Goal: Task Accomplishment & Management: Manage account settings

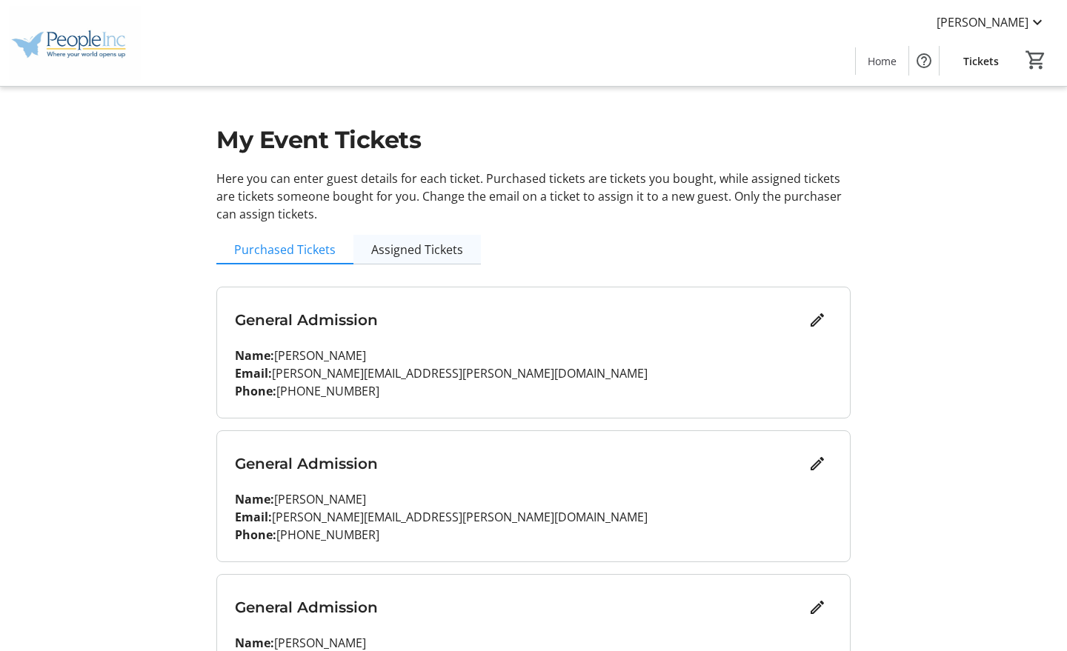
click at [419, 259] on span "Assigned Tickets" at bounding box center [417, 250] width 92 height 30
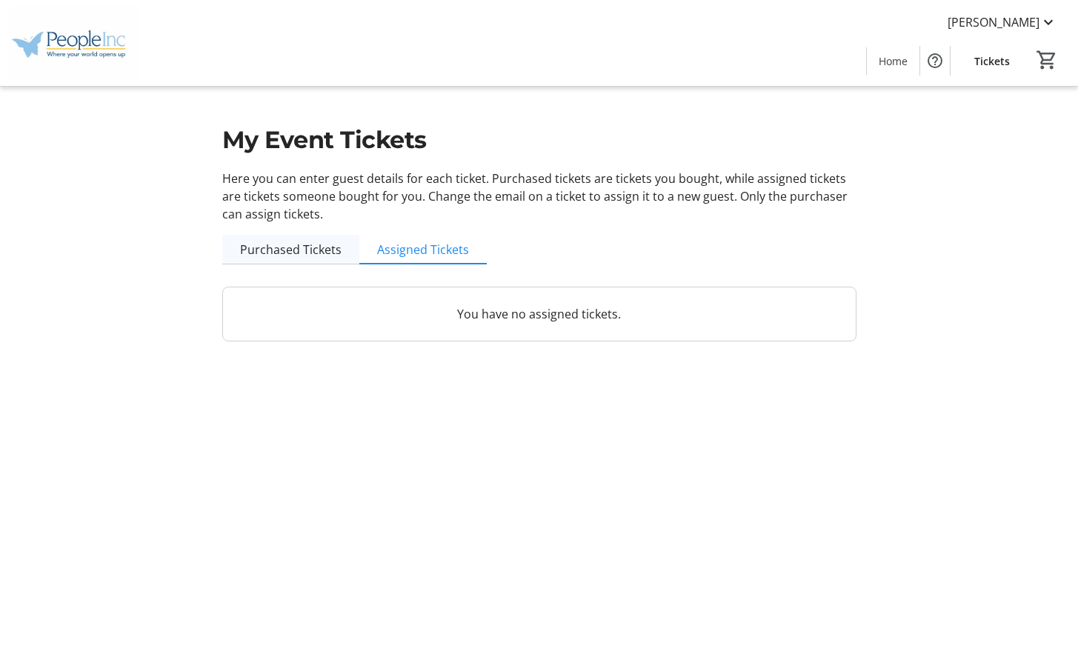
click at [266, 248] on span "Purchased Tickets" at bounding box center [290, 250] width 101 height 12
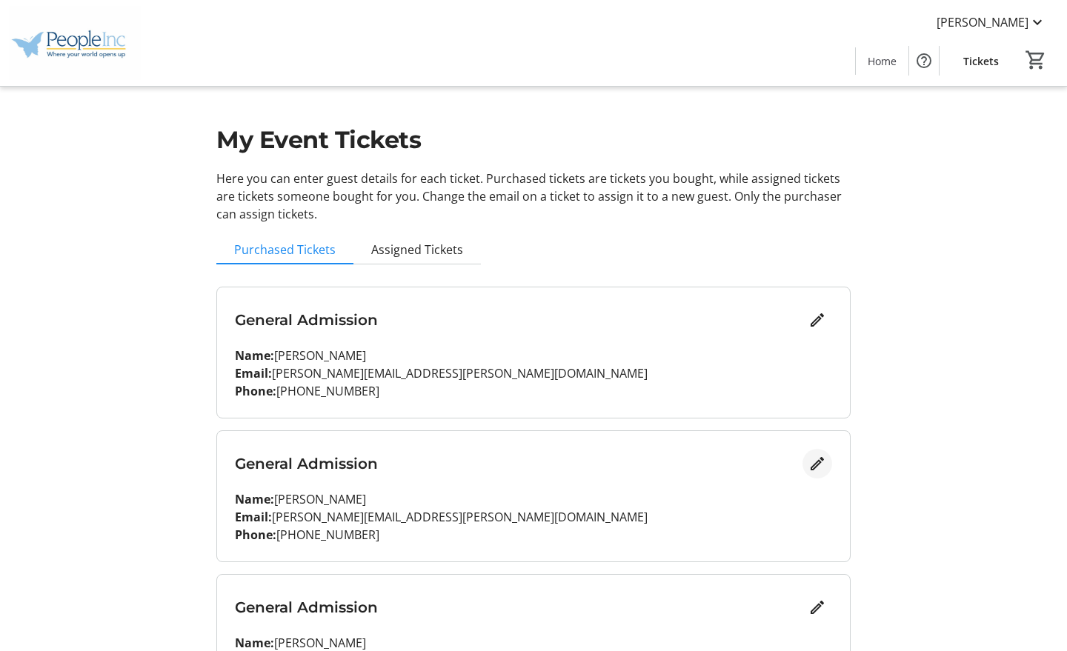
click at [817, 465] on mat-icon "Edit" at bounding box center [817, 464] width 18 height 18
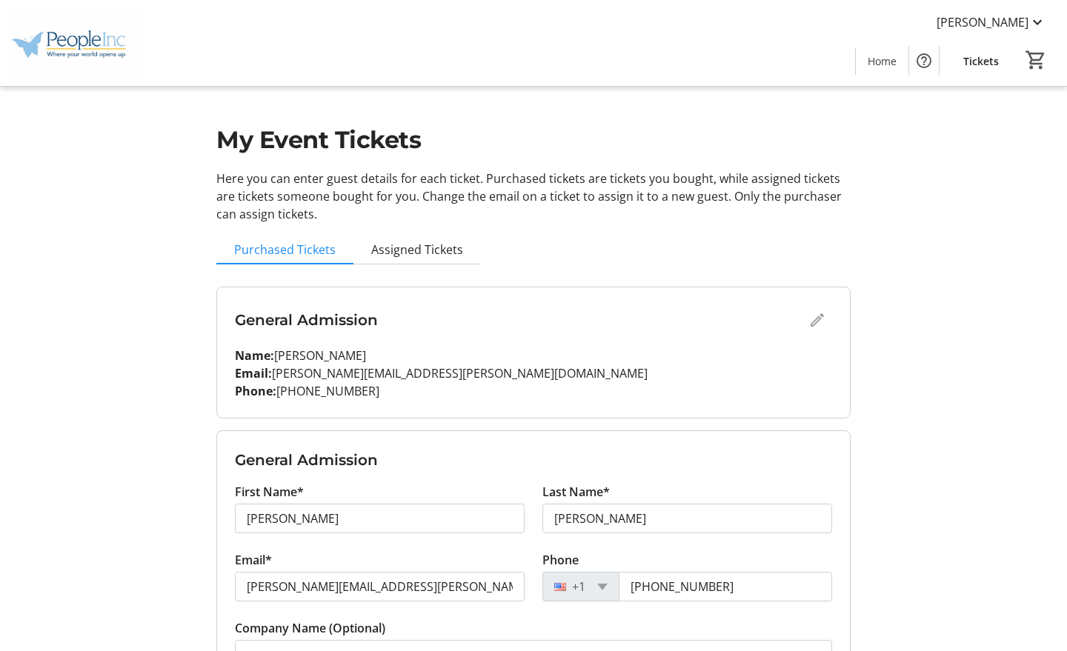
click at [815, 320] on div "General Admission" at bounding box center [533, 320] width 597 height 30
click at [779, 364] on p "Name: [PERSON_NAME]" at bounding box center [533, 356] width 597 height 18
click at [924, 333] on div "My Event Tickets Here you can enter guest details for each ticket. Purchased ti…" at bounding box center [533, 547] width 978 height 1094
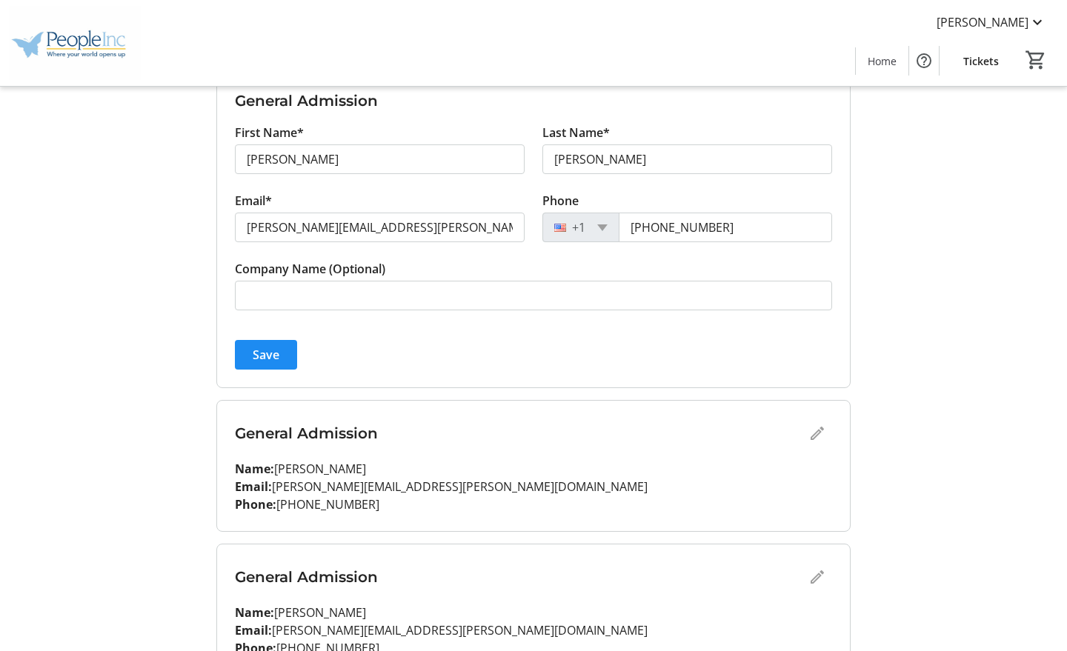
scroll to position [370, 0]
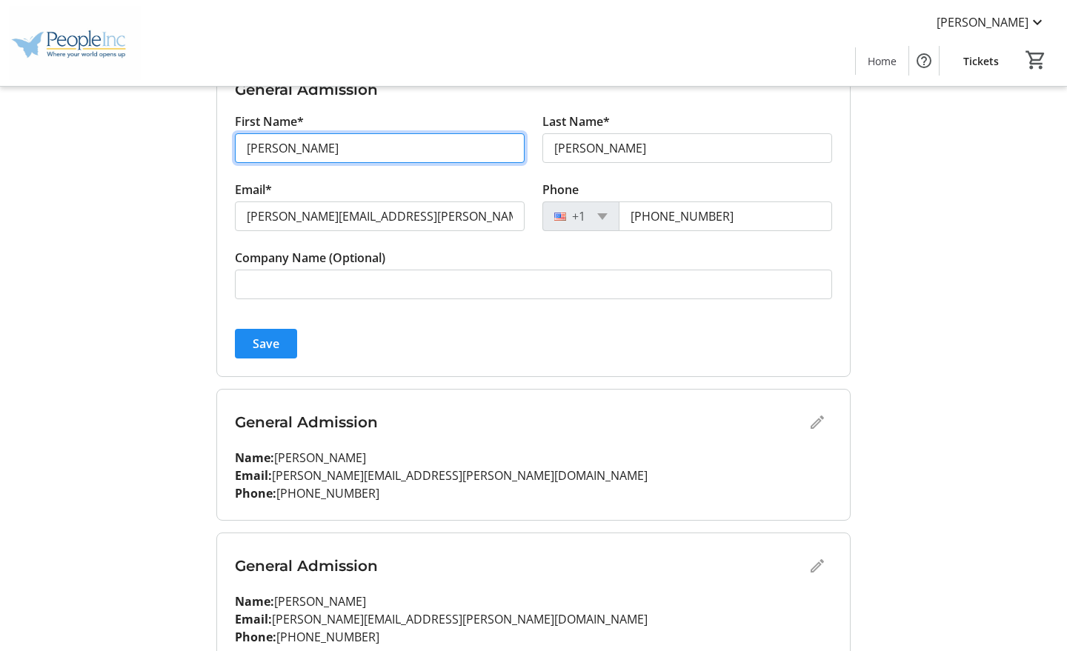
drag, startPoint x: 297, startPoint y: 150, endPoint x: 194, endPoint y: 141, distance: 103.4
click at [194, 141] on div "My Event Tickets Here you can enter guest details for each ticket. Purchased ti…" at bounding box center [533, 177] width 978 height 1094
type input "[PERSON_NAME]"
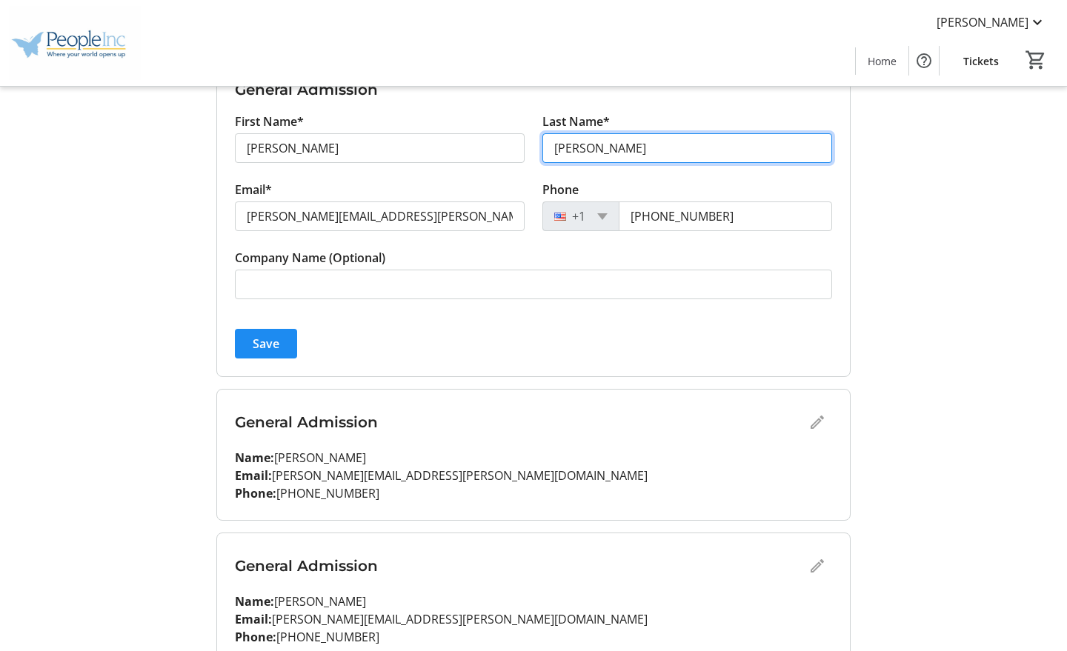
type input "[PERSON_NAME]"
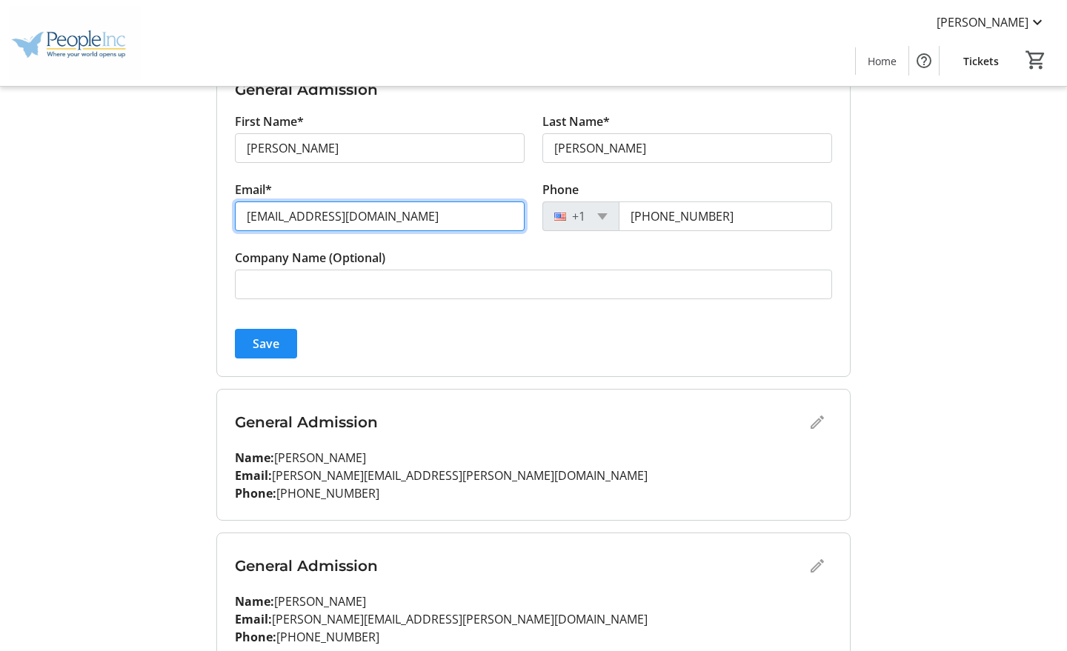
type input "[EMAIL_ADDRESS][DOMAIN_NAME]"
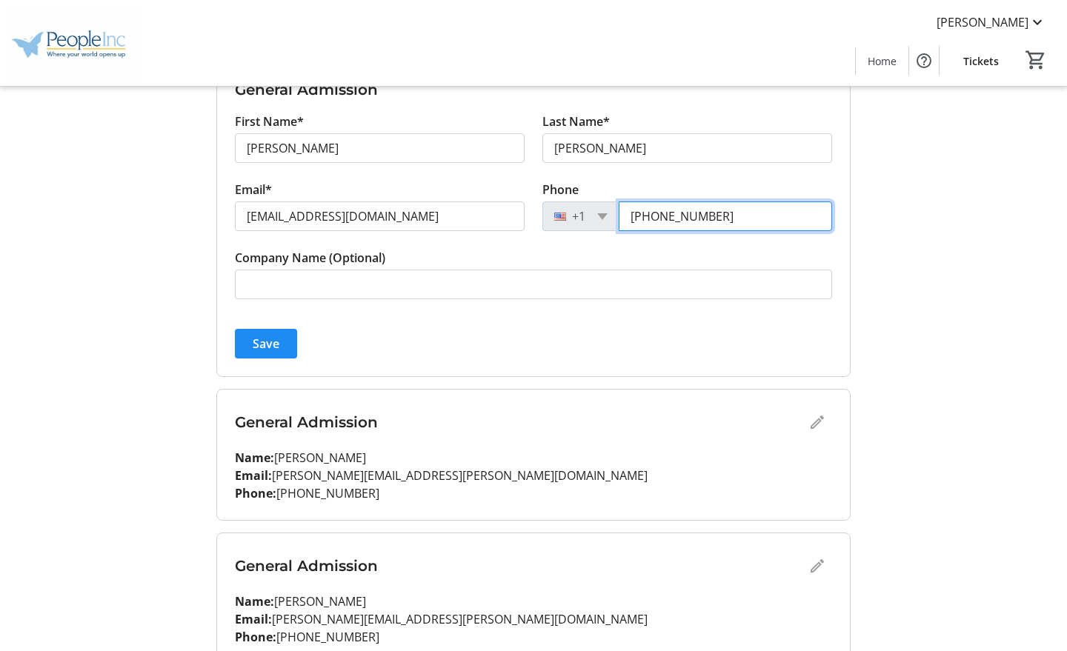
drag, startPoint x: 756, startPoint y: 216, endPoint x: 664, endPoint y: 215, distance: 91.9
click at [664, 215] on input "[PHONE_NUMBER]" at bounding box center [725, 216] width 213 height 30
type input "[PHONE_NUMBER]"
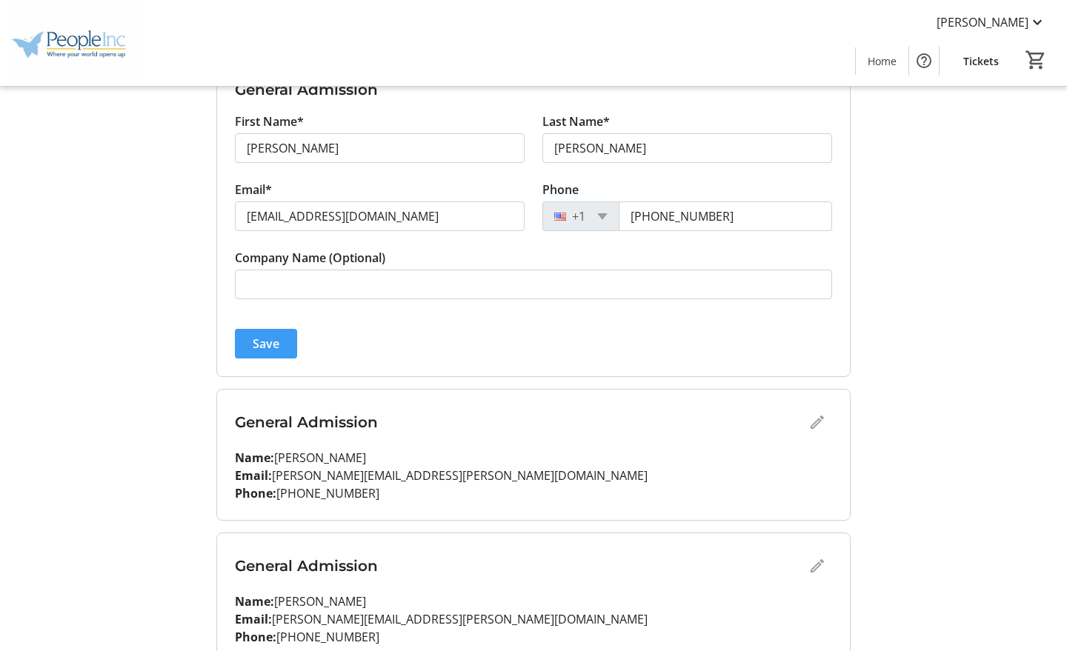
click at [257, 336] on span "Save" at bounding box center [266, 344] width 27 height 18
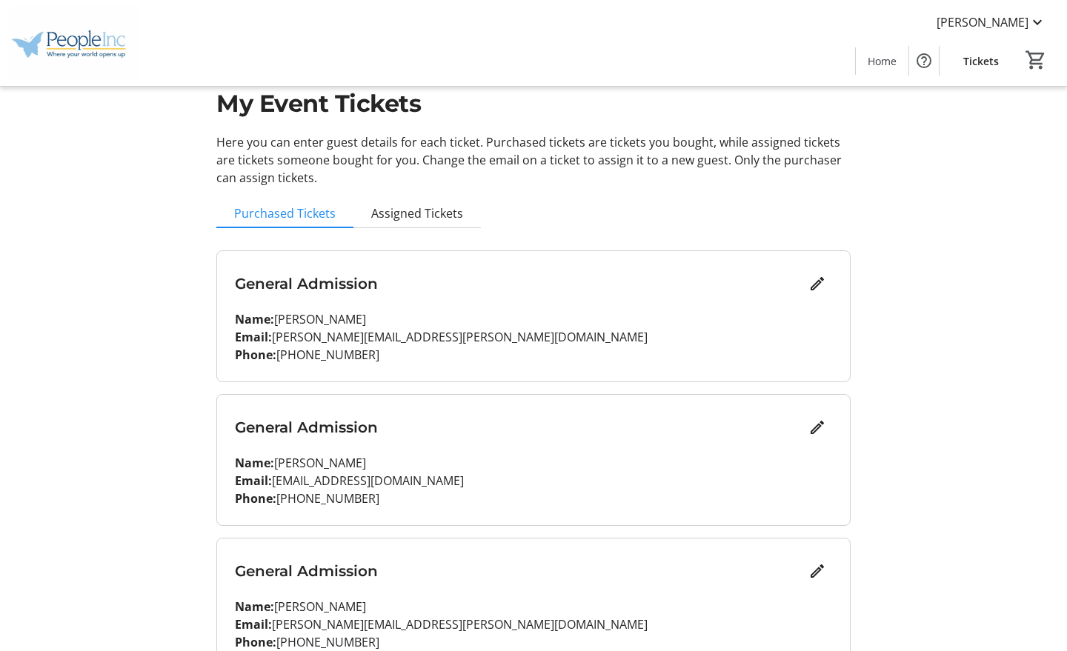
scroll to position [36, 0]
click at [439, 218] on span "Assigned Tickets" at bounding box center [417, 214] width 92 height 12
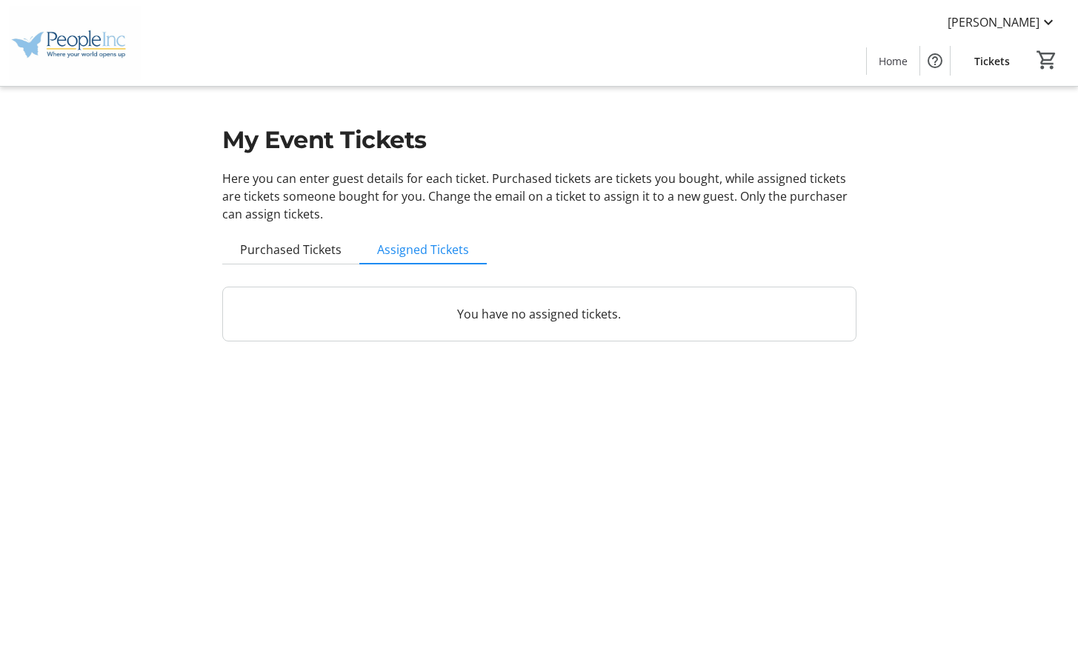
click at [387, 309] on p "You have no assigned tickets." at bounding box center [539, 314] width 597 height 18
click at [277, 236] on span "Purchased Tickets" at bounding box center [290, 250] width 101 height 30
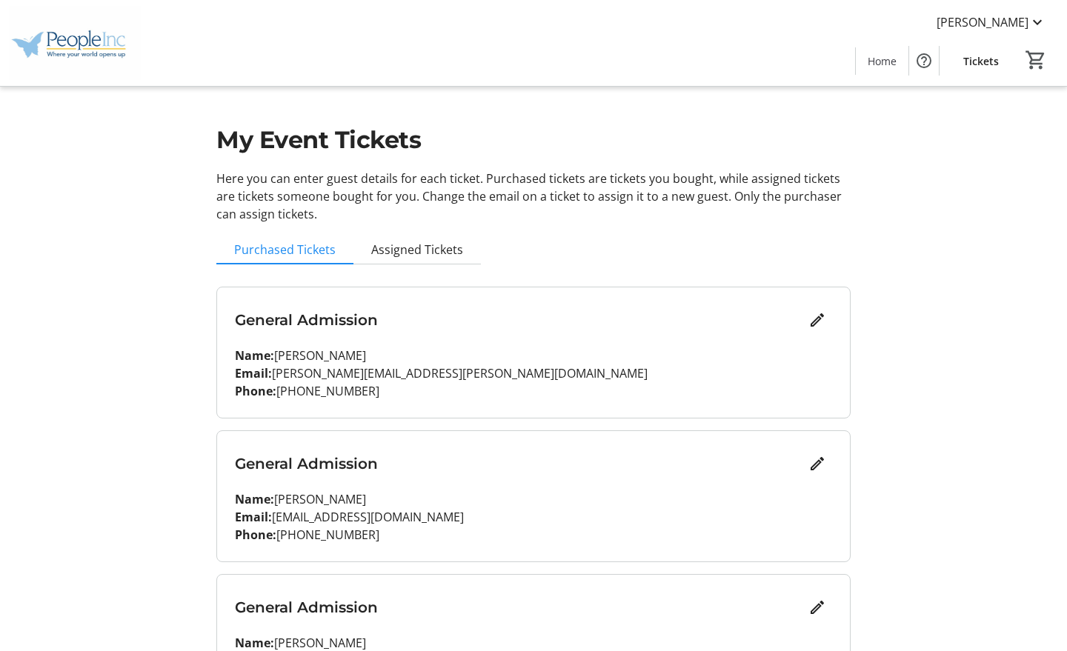
click at [290, 470] on h3 "General Admission" at bounding box center [518, 464] width 567 height 22
click at [482, 513] on p "Email: [EMAIL_ADDRESS][DOMAIN_NAME]" at bounding box center [533, 517] width 597 height 18
click at [301, 530] on p "Phone: [PHONE_NUMBER]" at bounding box center [533, 535] width 597 height 18
click at [596, 513] on p "Email: [EMAIL_ADDRESS][DOMAIN_NAME]" at bounding box center [533, 517] width 597 height 18
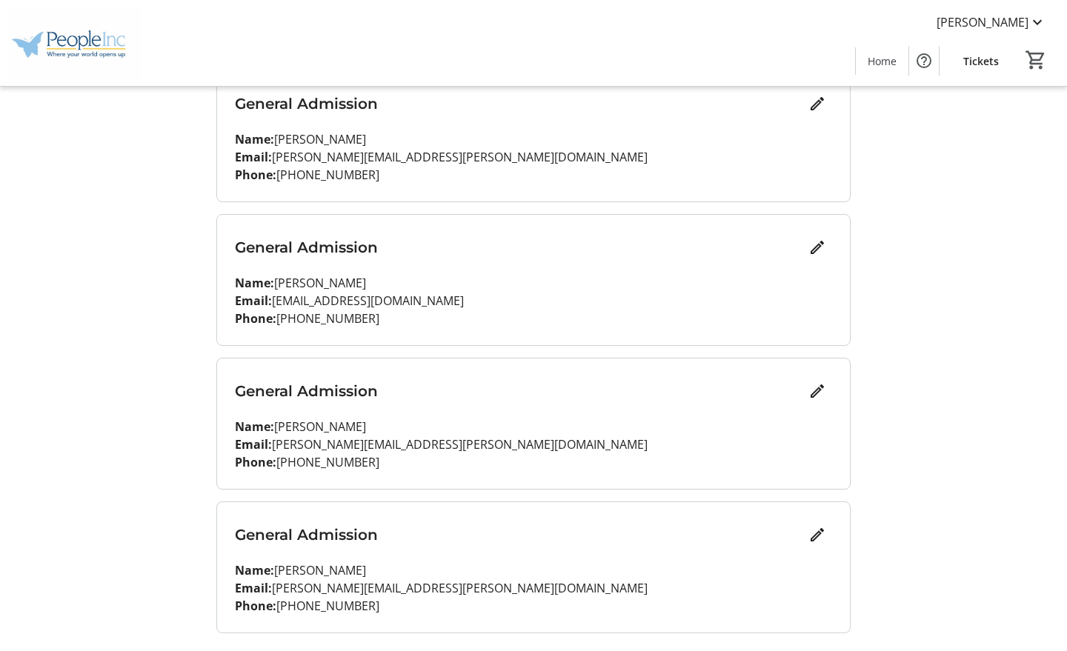
scroll to position [222, 0]
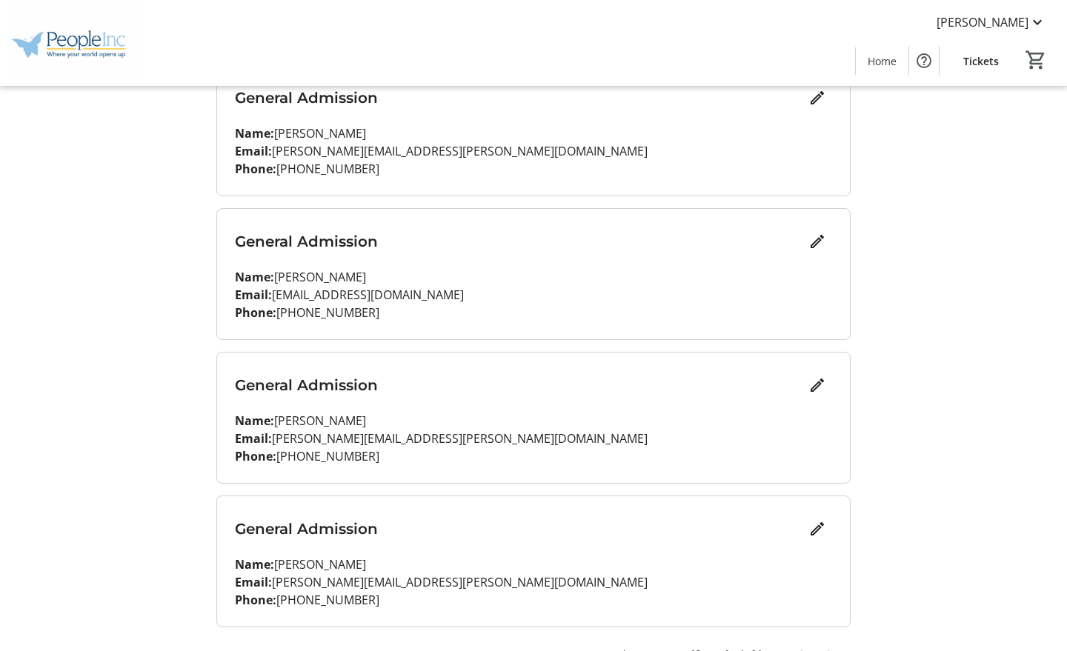
click at [471, 279] on p "Name: [PERSON_NAME]" at bounding box center [533, 277] width 597 height 18
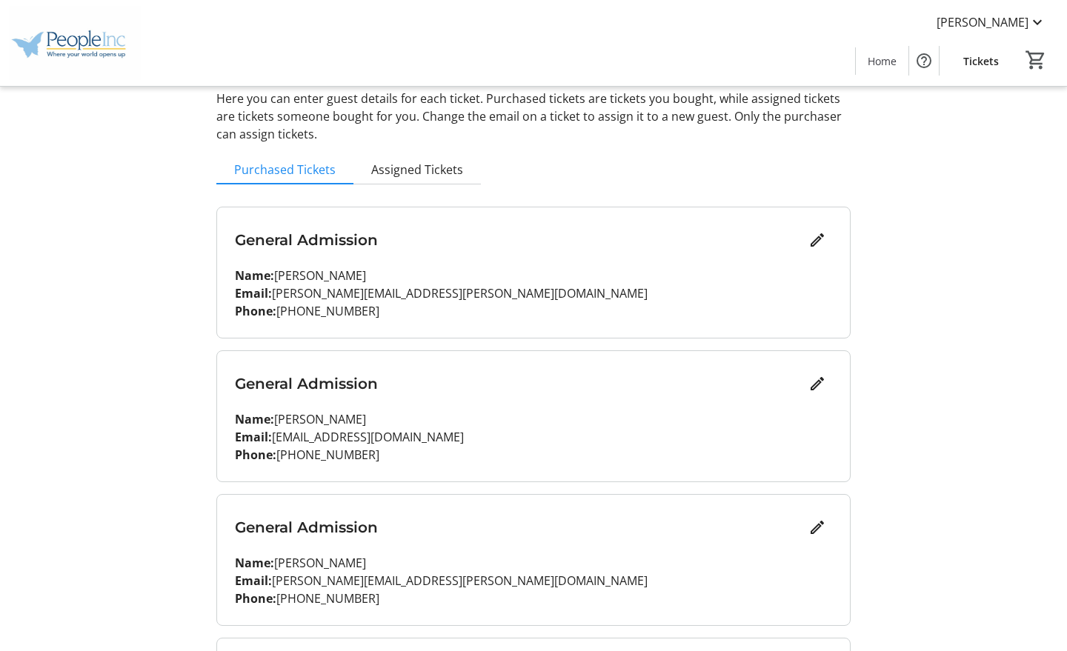
scroll to position [74, 0]
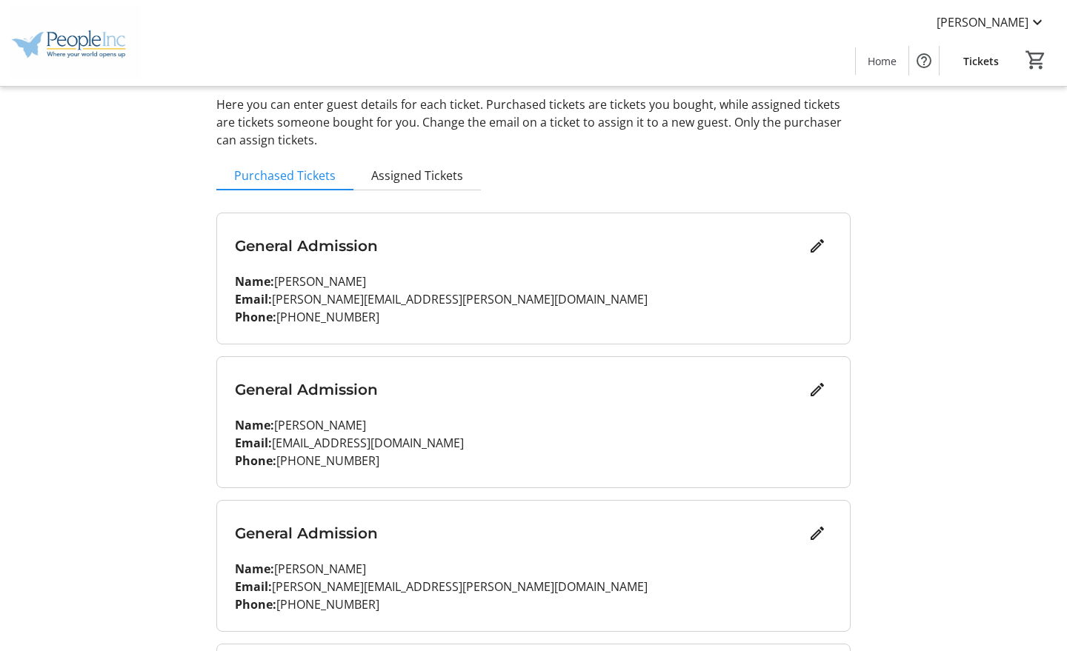
click at [418, 181] on span "Assigned Tickets" at bounding box center [417, 176] width 92 height 12
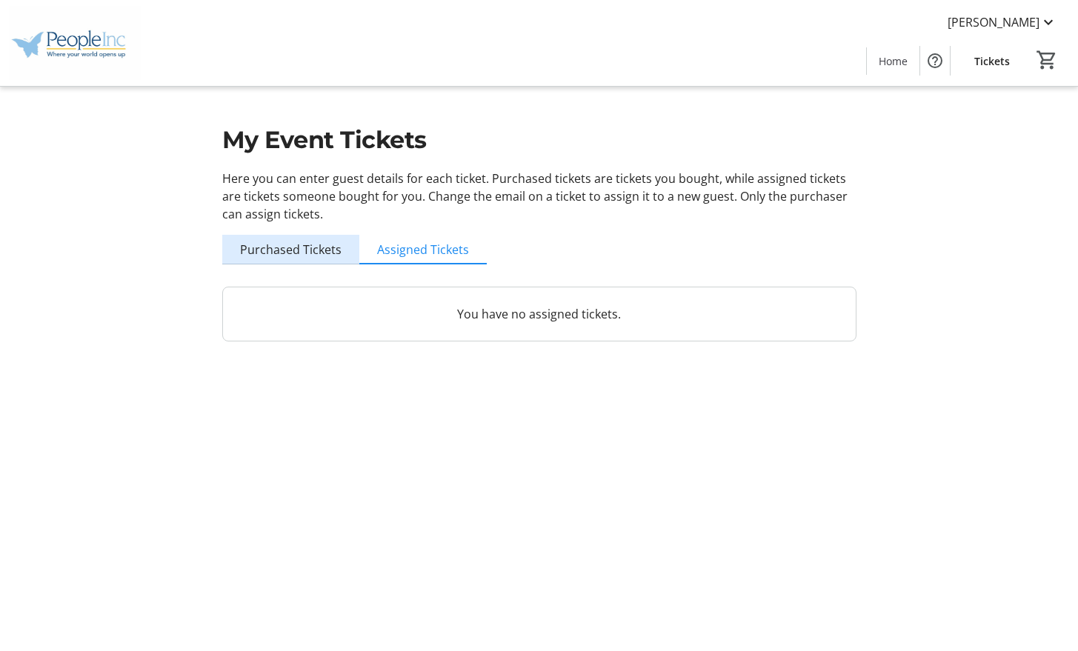
click at [319, 251] on span "Purchased Tickets" at bounding box center [290, 250] width 101 height 12
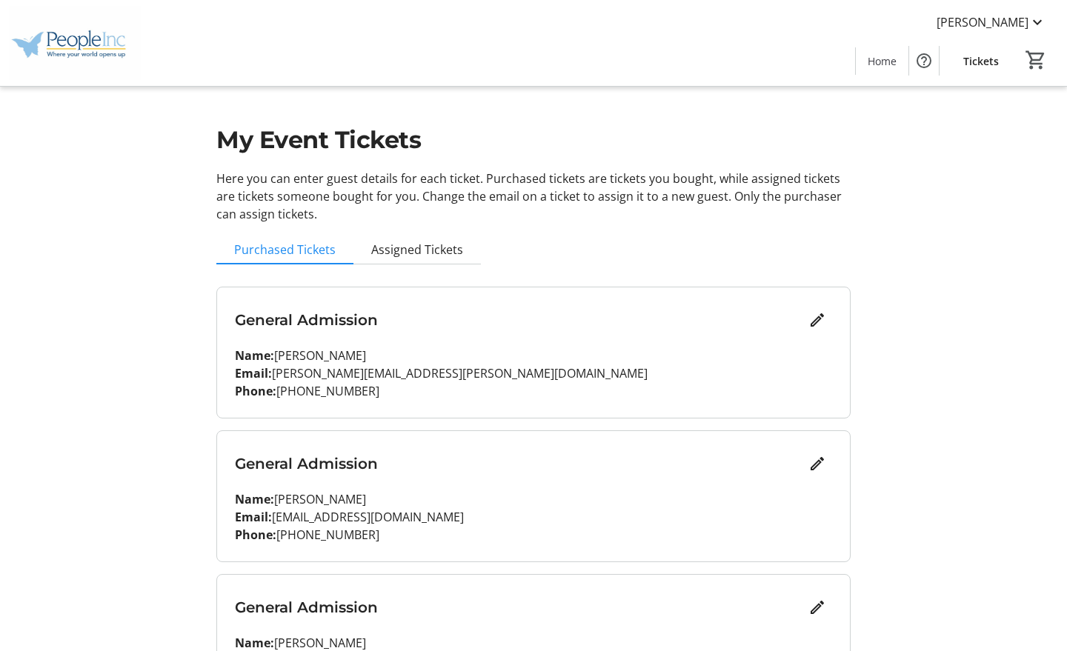
click at [280, 213] on p "Here you can enter guest details for each ticket. Purchased tickets are tickets…" at bounding box center [533, 196] width 634 height 53
click at [296, 241] on span "Purchased Tickets" at bounding box center [284, 250] width 101 height 30
click at [533, 507] on p "Name: [PERSON_NAME]" at bounding box center [533, 499] width 597 height 18
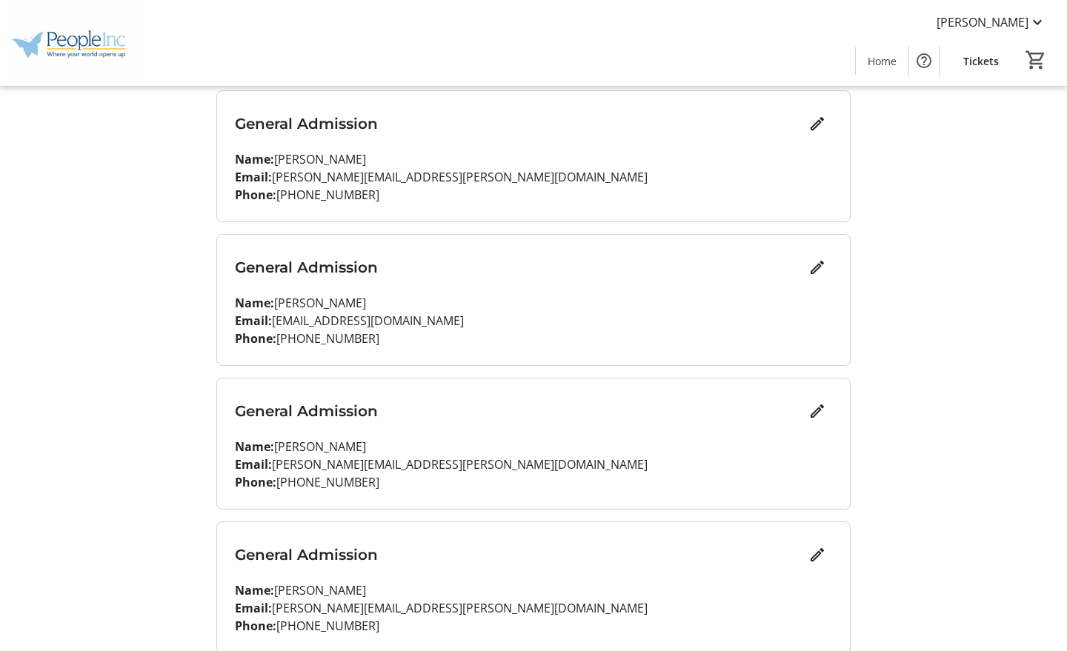
scroll to position [258, 0]
